Goal: Book appointment/travel/reservation

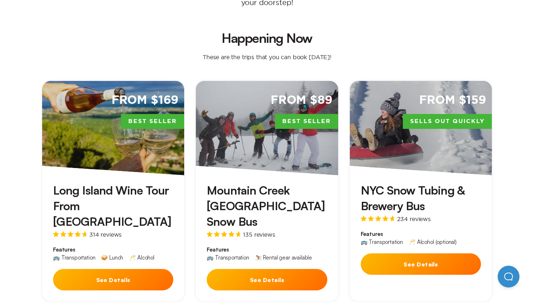
click at [311, 269] on button "See Details" at bounding box center [267, 279] width 120 height 21
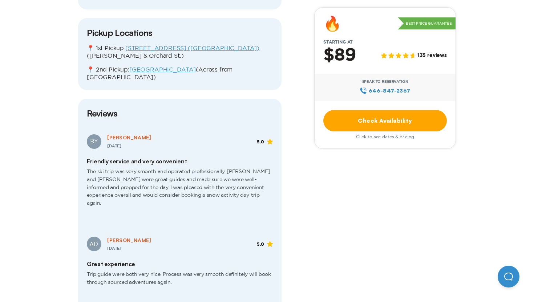
scroll to position [1085, 0]
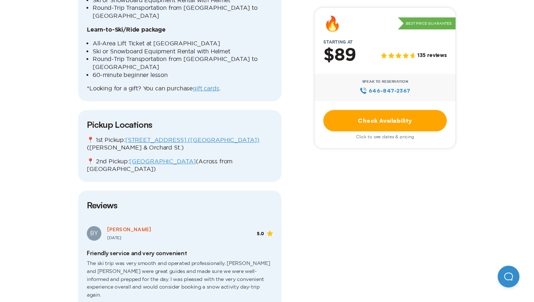
click at [374, 128] on link "Check Availability" at bounding box center [386, 120] width 124 height 21
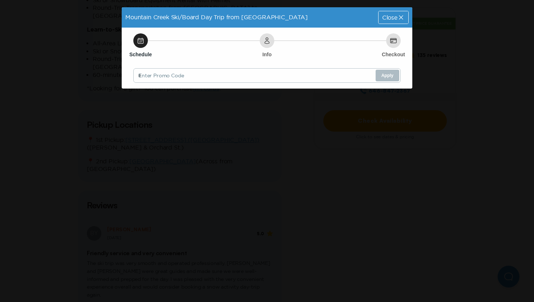
scroll to position [0, 0]
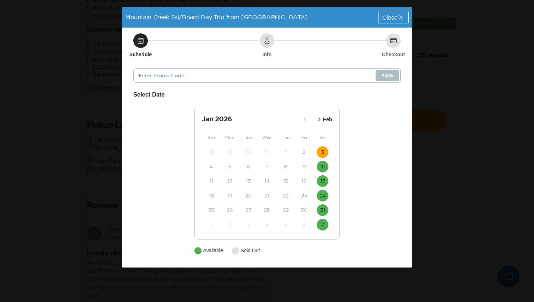
click at [327, 151] on button "3" at bounding box center [323, 152] width 12 height 12
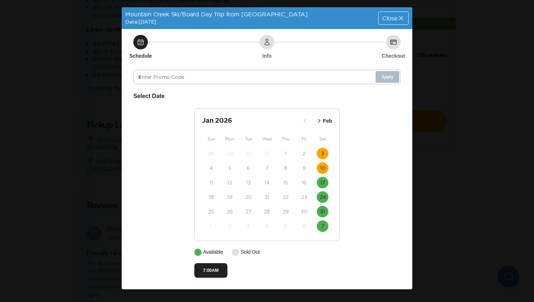
click at [324, 166] on time "10" at bounding box center [322, 168] width 5 height 7
click at [323, 155] on time "3" at bounding box center [322, 153] width 3 height 7
click at [395, 20] on span "Close" at bounding box center [389, 18] width 15 height 6
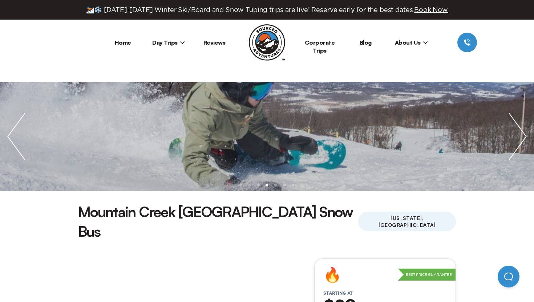
scroll to position [186, 0]
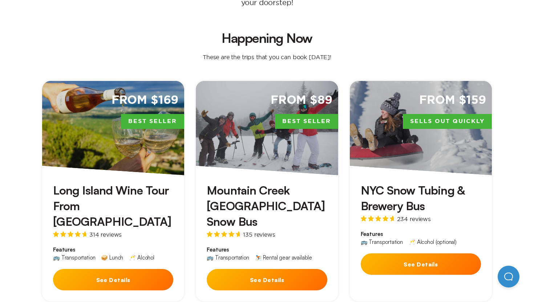
click at [398, 216] on span "234 reviews" at bounding box center [414, 219] width 34 height 6
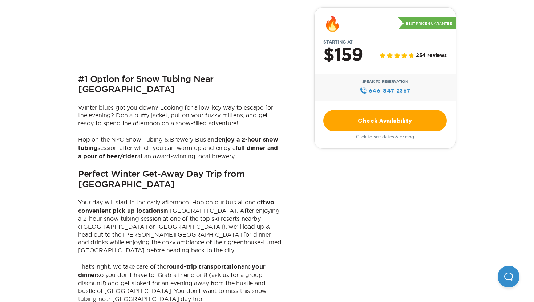
scroll to position [330, 0]
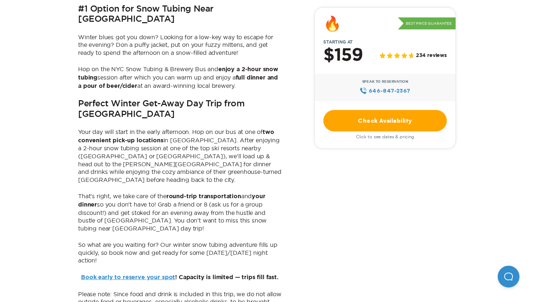
click at [380, 130] on link "Check Availability" at bounding box center [386, 120] width 124 height 21
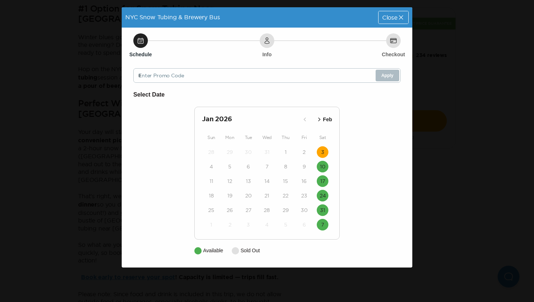
click at [323, 151] on time "3" at bounding box center [322, 152] width 3 height 7
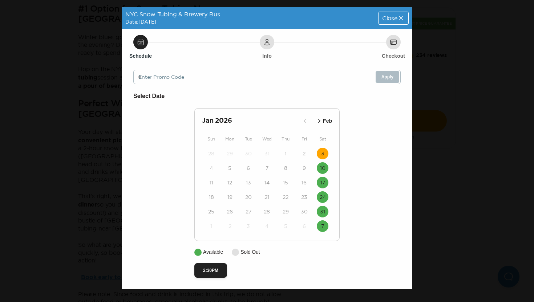
click at [398, 15] on icon at bounding box center [401, 18] width 7 height 7
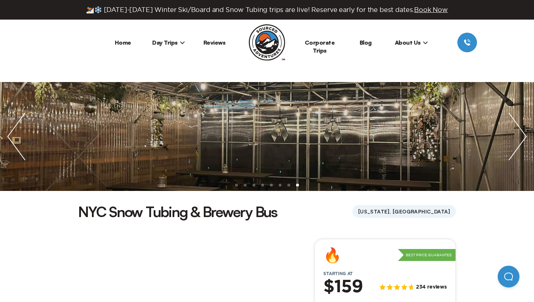
scroll to position [186, 0]
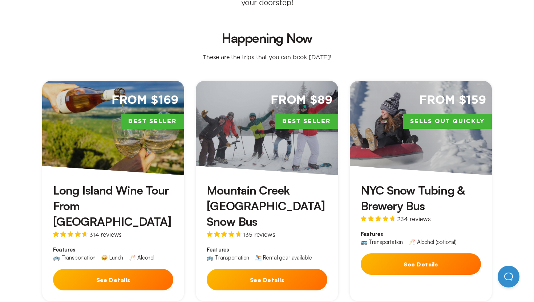
click at [80, 159] on link "From $169 Best Seller Long Island Wine Tour From [GEOGRAPHIC_DATA] 314 reviews …" at bounding box center [113, 191] width 142 height 221
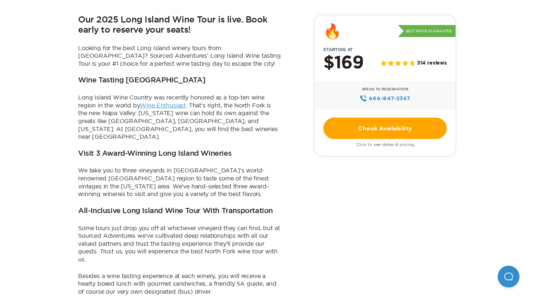
scroll to position [308, 0]
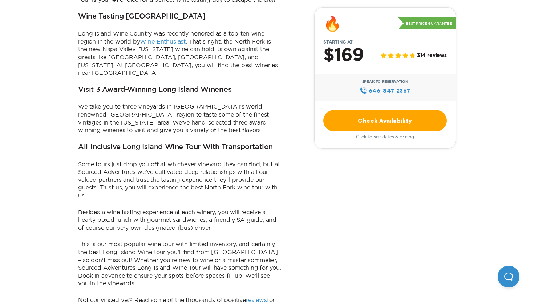
click at [435, 127] on link "Check Availability" at bounding box center [386, 120] width 124 height 21
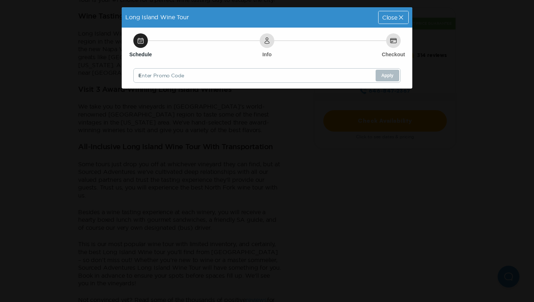
scroll to position [0, 0]
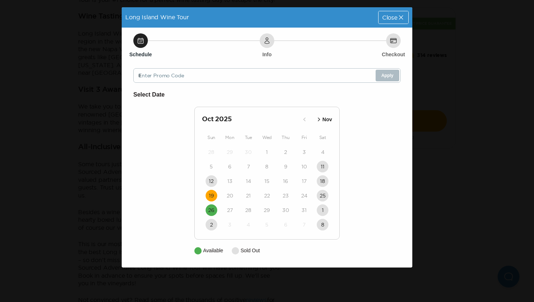
click at [213, 198] on time "19" at bounding box center [211, 195] width 5 height 7
